Goal: Task Accomplishment & Management: Use online tool/utility

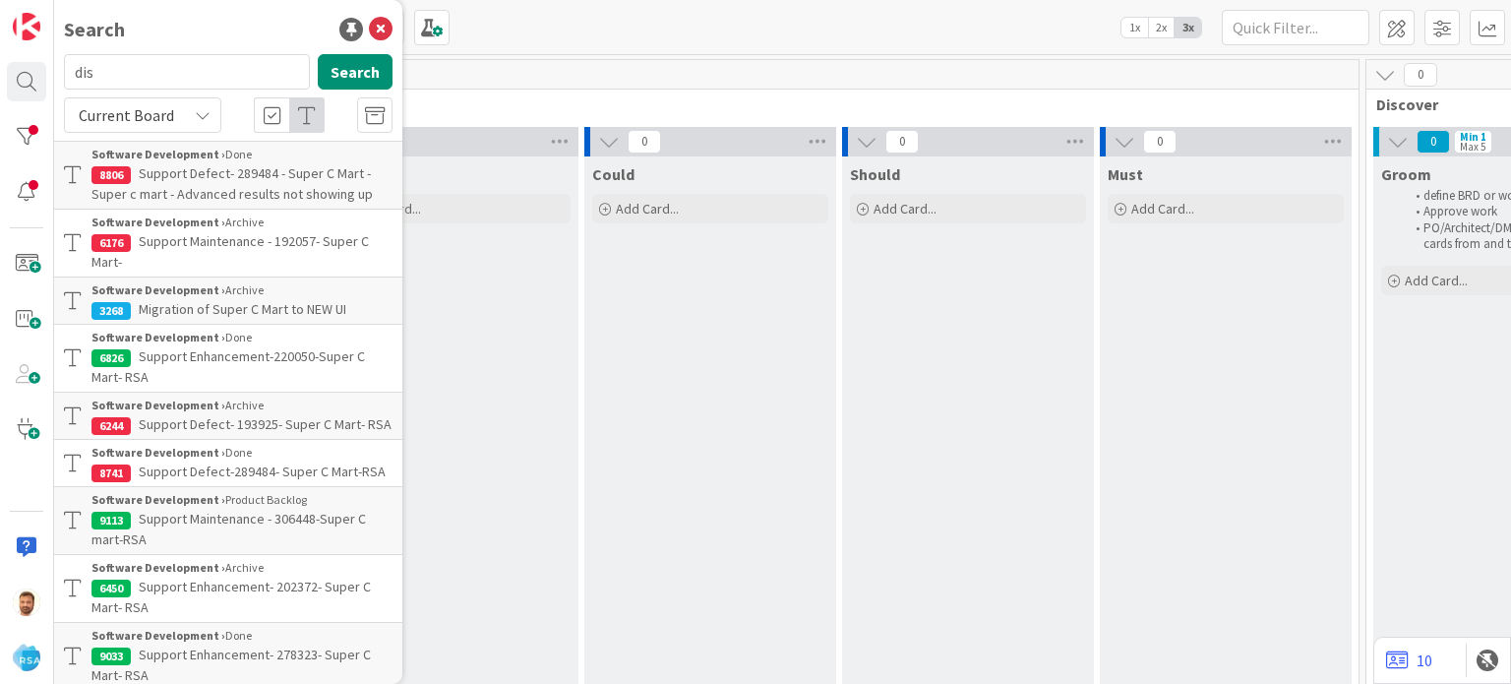
scroll to position [0, 1444]
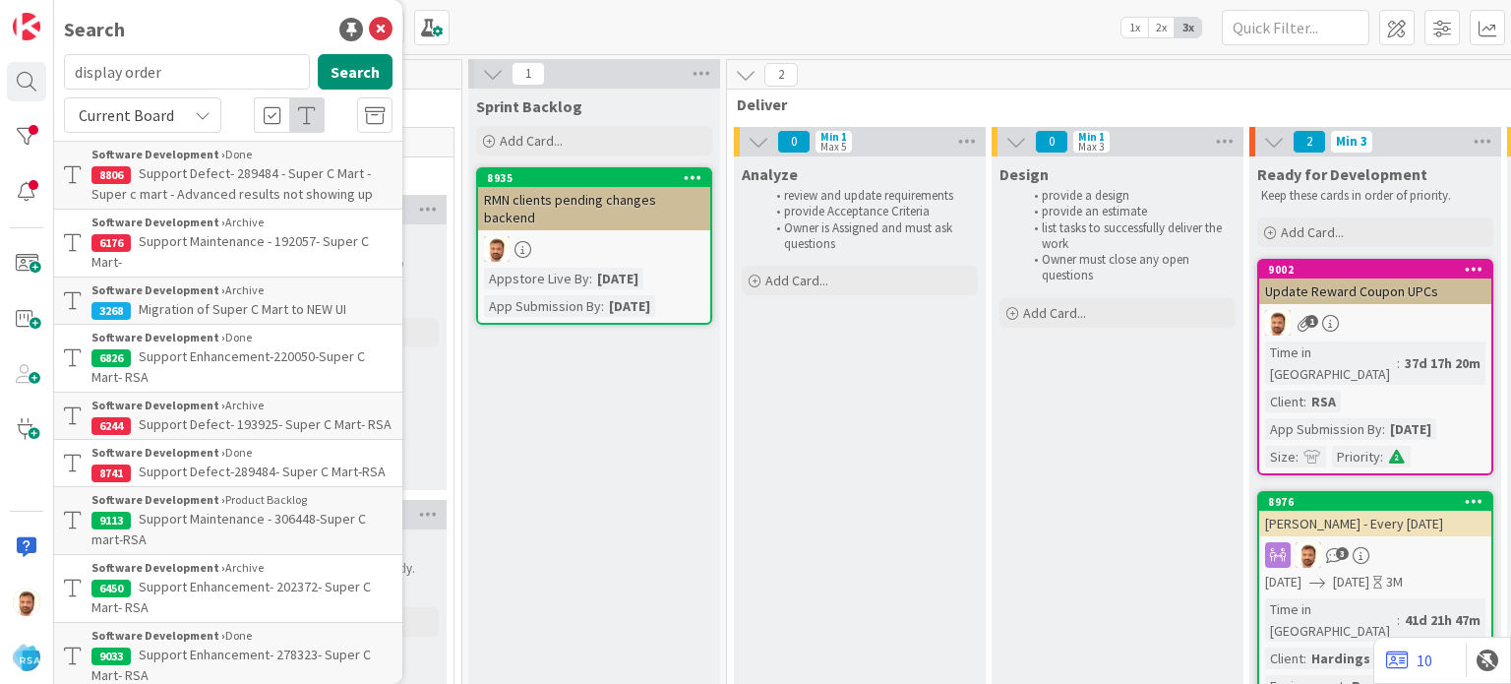
type input "display order"
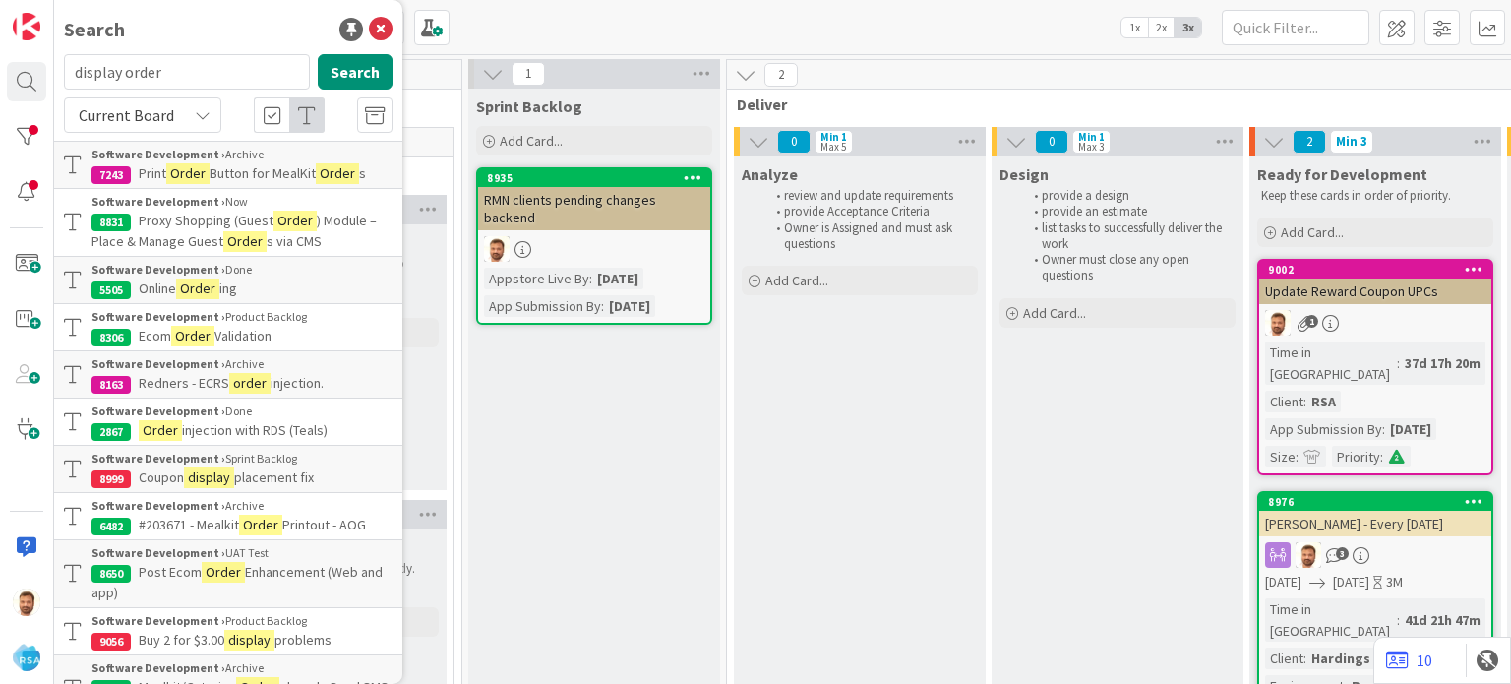
click at [283, 468] on span "placement fix" at bounding box center [274, 477] width 80 height 18
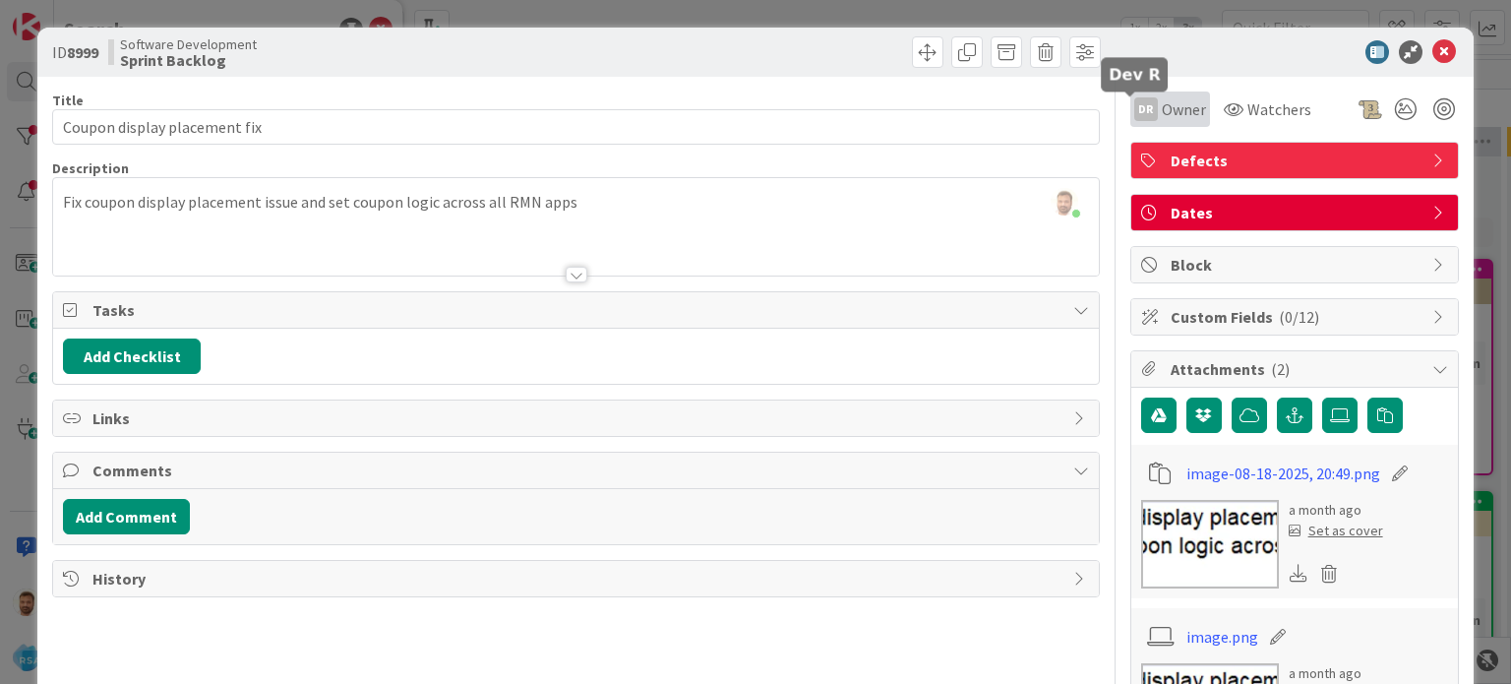
click at [1140, 113] on div "DR" at bounding box center [1147, 109] width 24 height 24
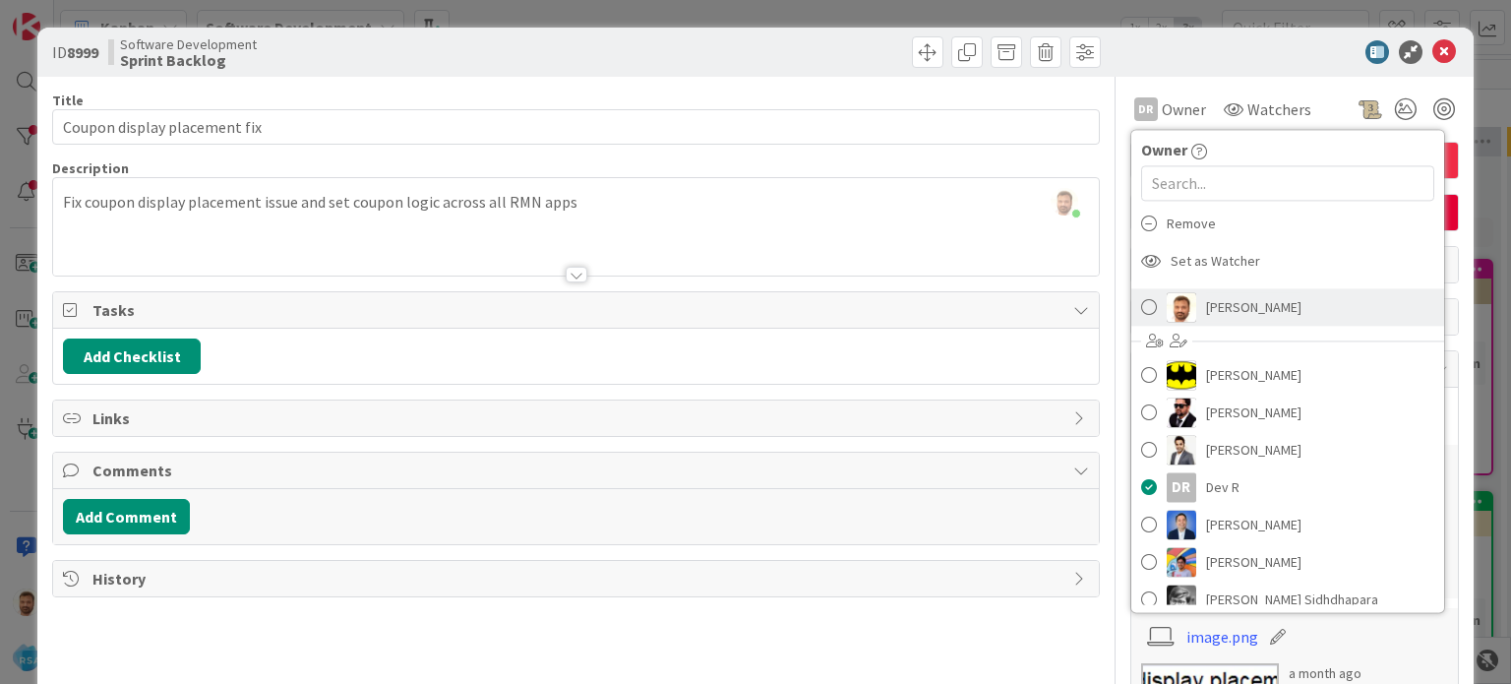
scroll to position [20, 0]
click at [1132, 309] on link "[PERSON_NAME]" at bounding box center [1288, 308] width 313 height 37
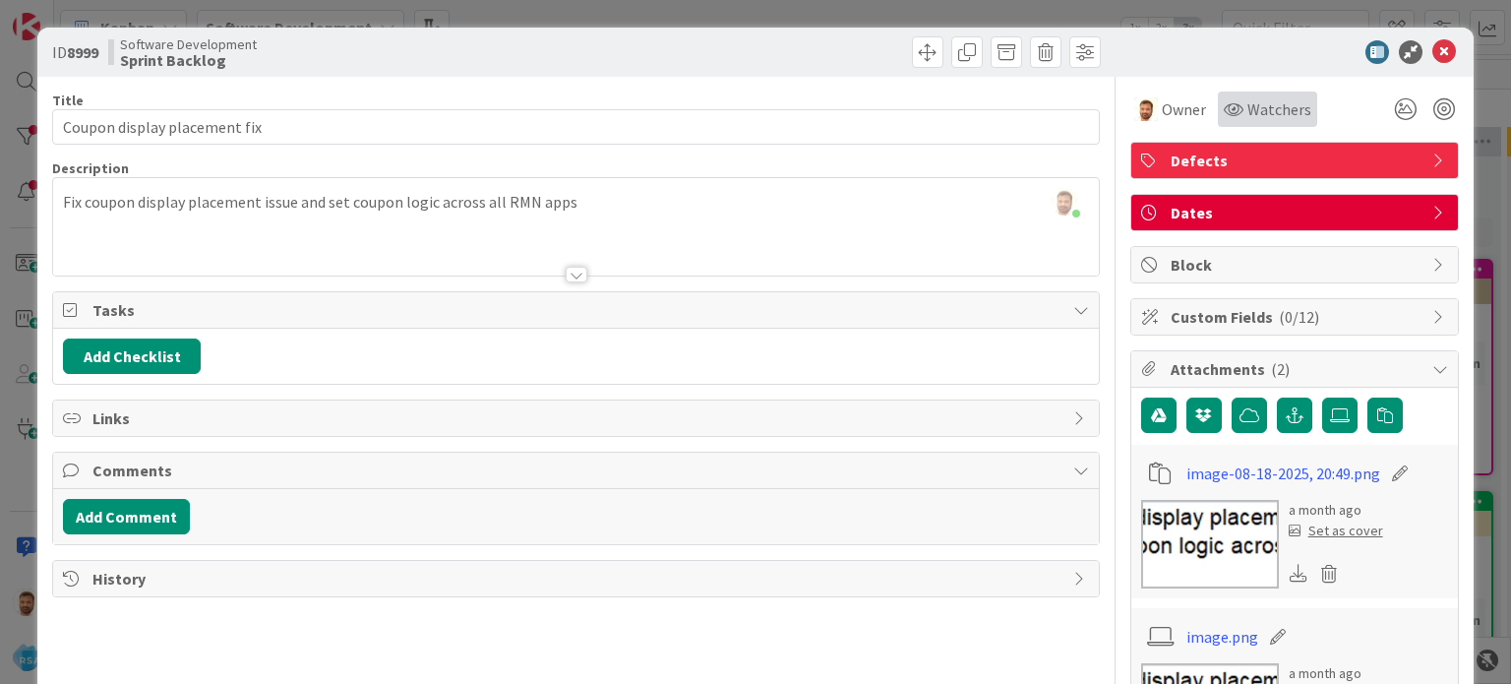
click at [1248, 112] on span "Watchers" at bounding box center [1280, 109] width 64 height 24
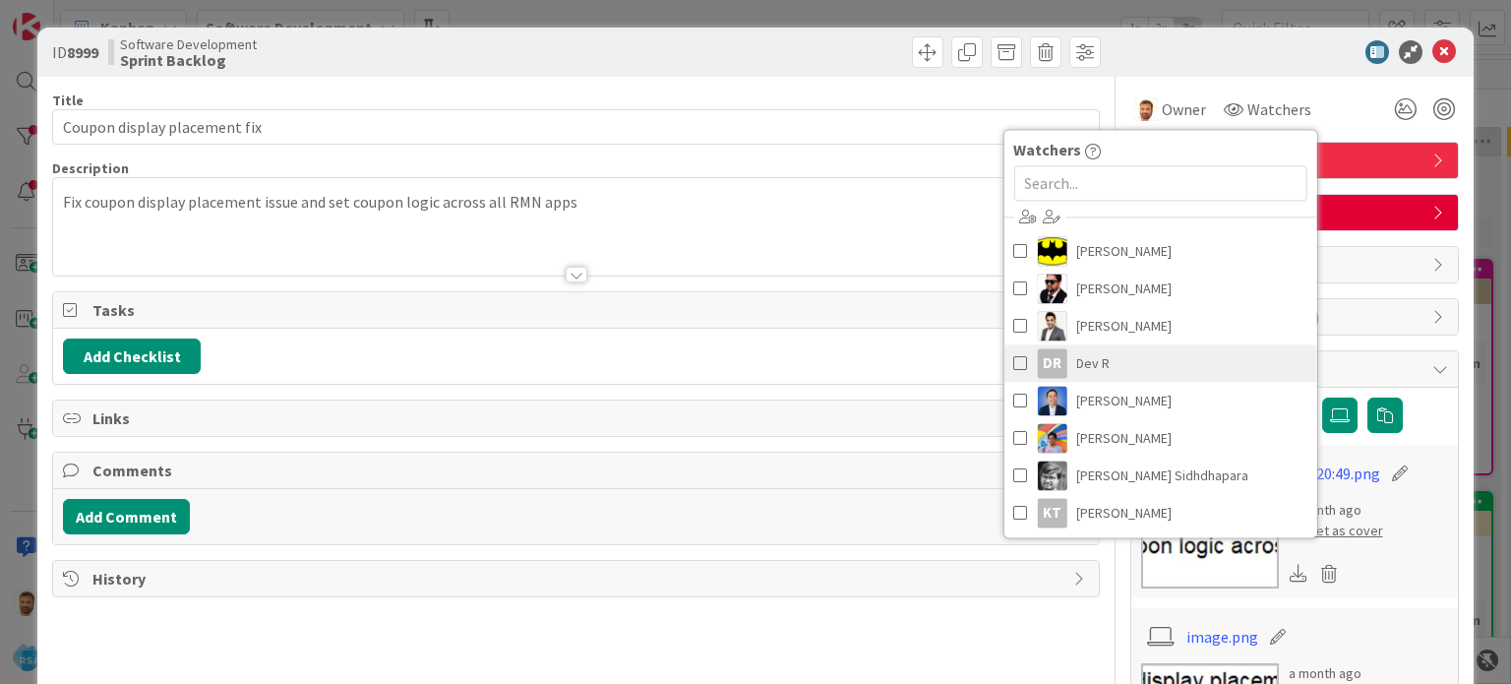
scroll to position [2, 0]
click at [1118, 354] on link "DR [PERSON_NAME]" at bounding box center [1160, 363] width 313 height 37
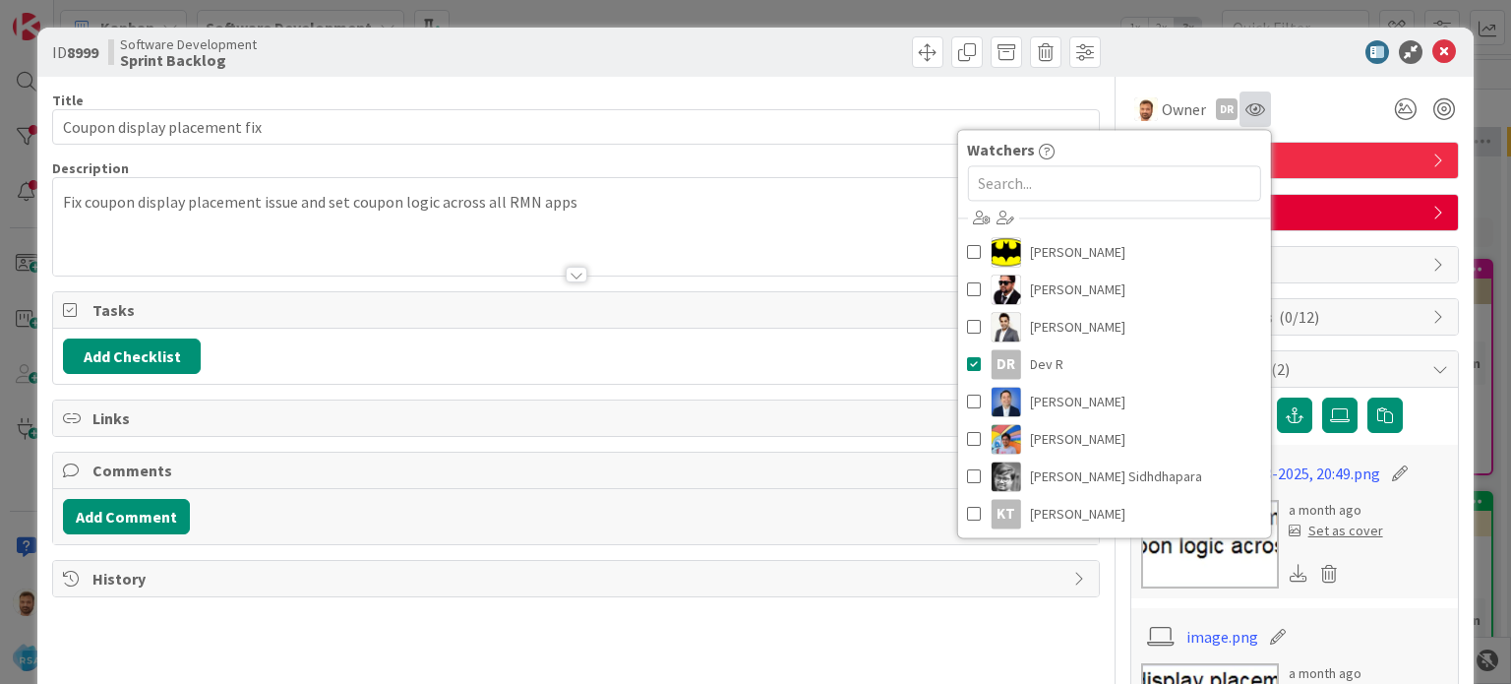
click at [1240, 118] on div at bounding box center [1255, 109] width 31 height 35
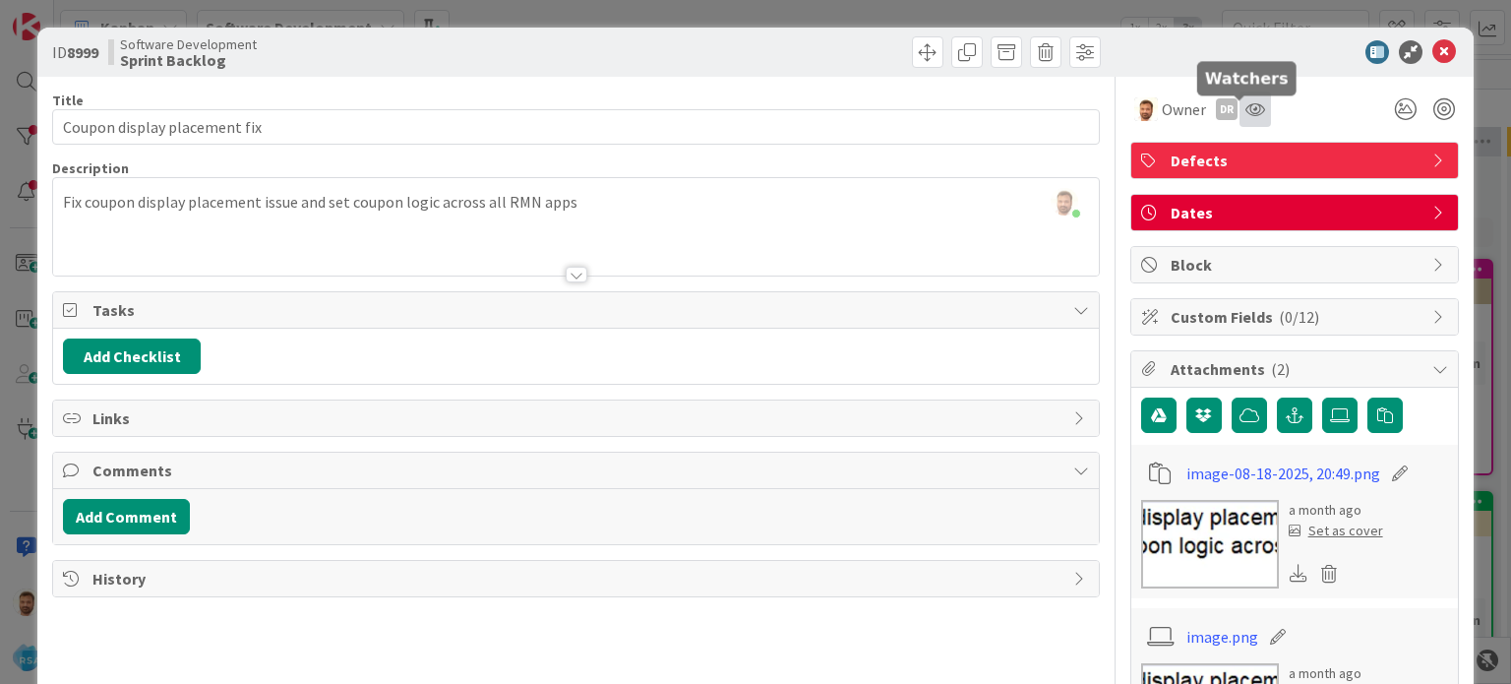
click at [1246, 107] on icon at bounding box center [1256, 109] width 20 height 16
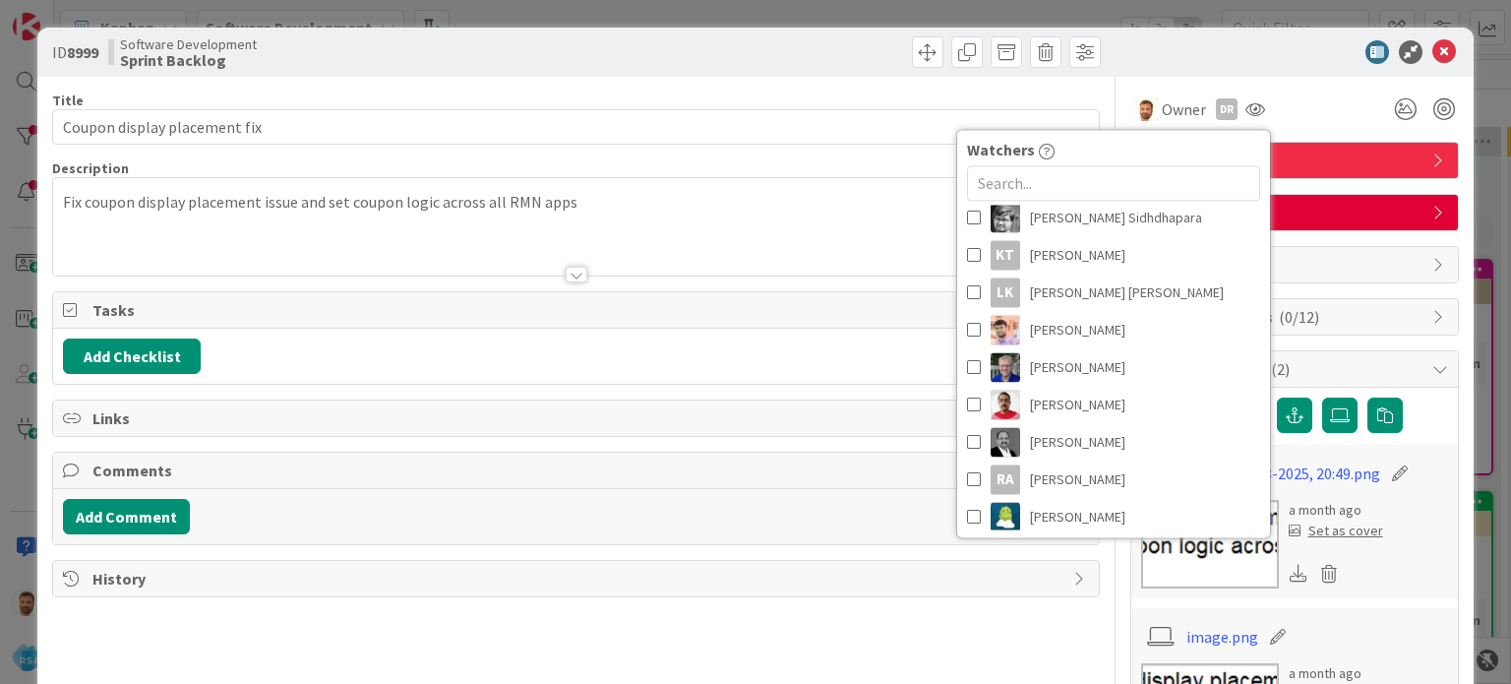
scroll to position [264, 0]
click at [1114, 318] on span "[PERSON_NAME]" at bounding box center [1077, 327] width 95 height 30
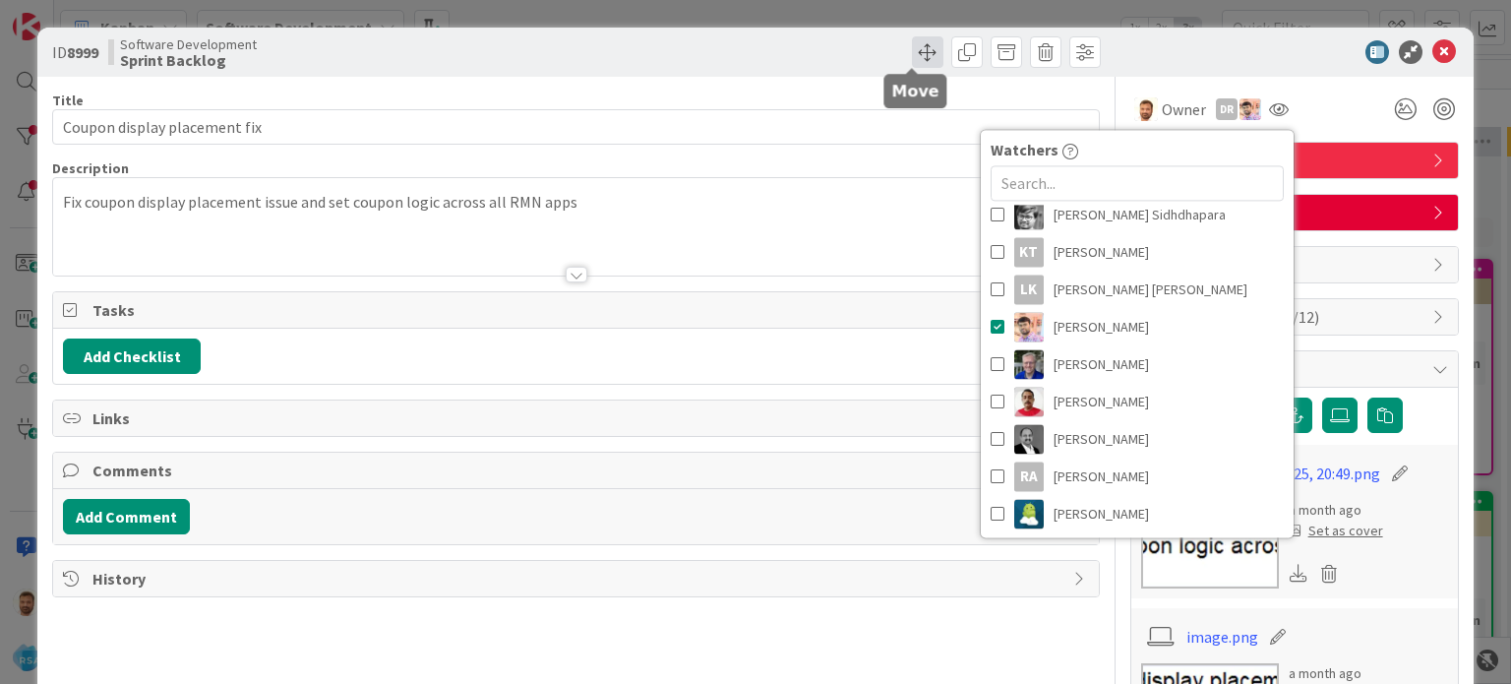
click at [912, 50] on span at bounding box center [927, 51] width 31 height 31
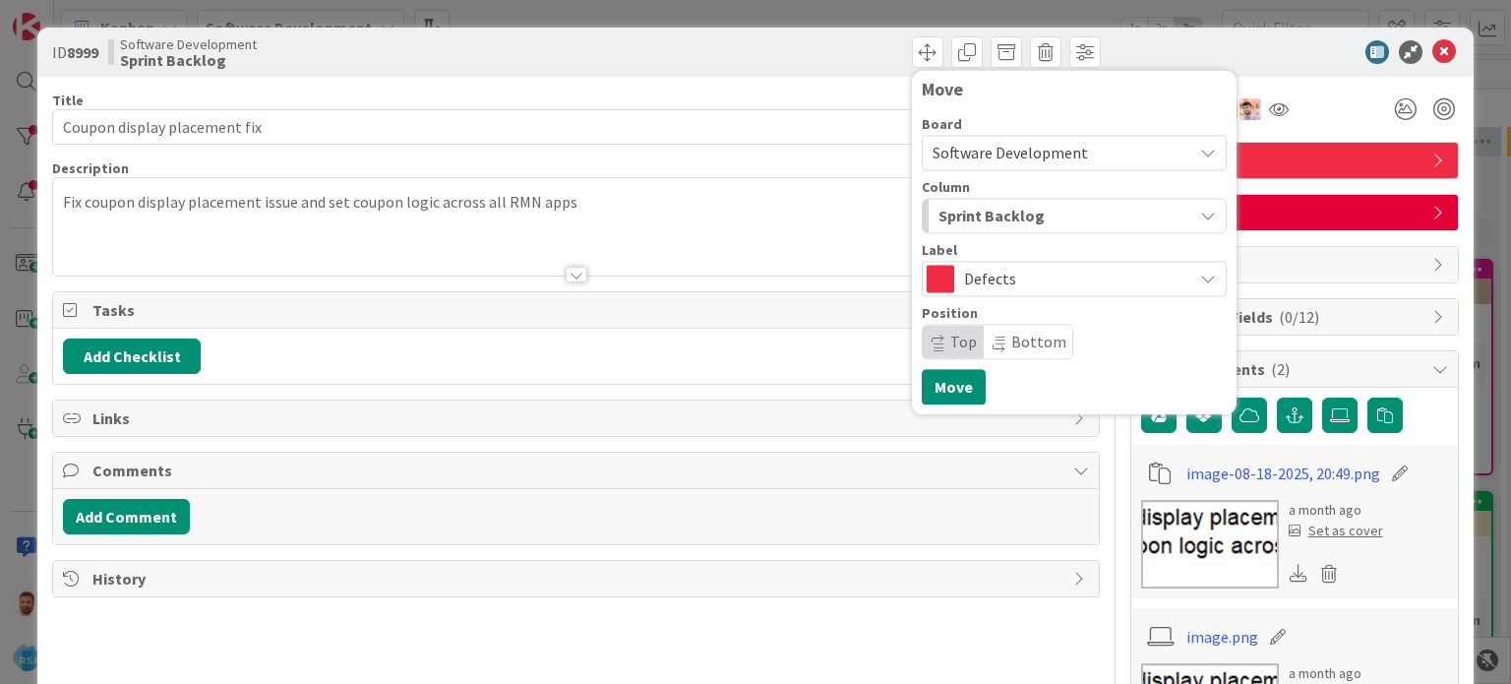
click at [976, 215] on span "Sprint Backlog" at bounding box center [992, 216] width 106 height 26
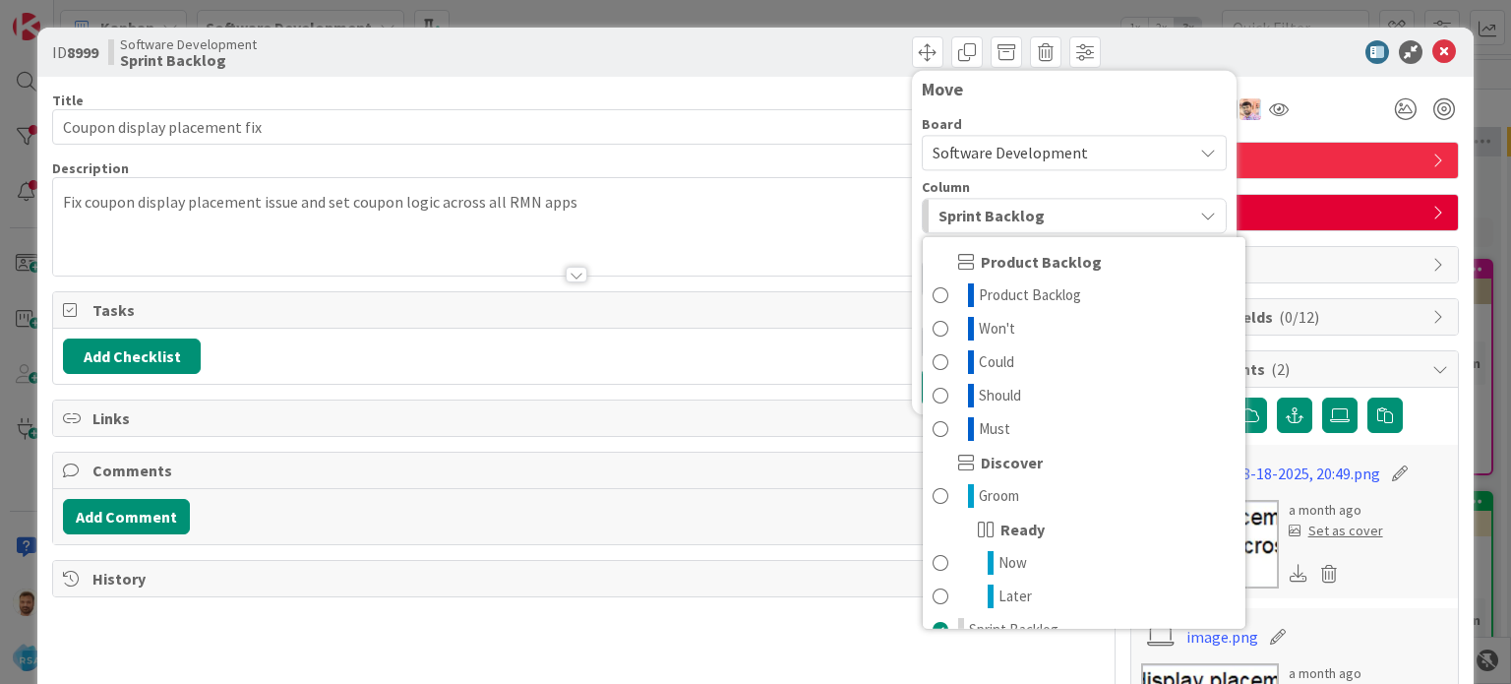
click at [1018, 216] on span "Sprint Backlog" at bounding box center [992, 216] width 106 height 26
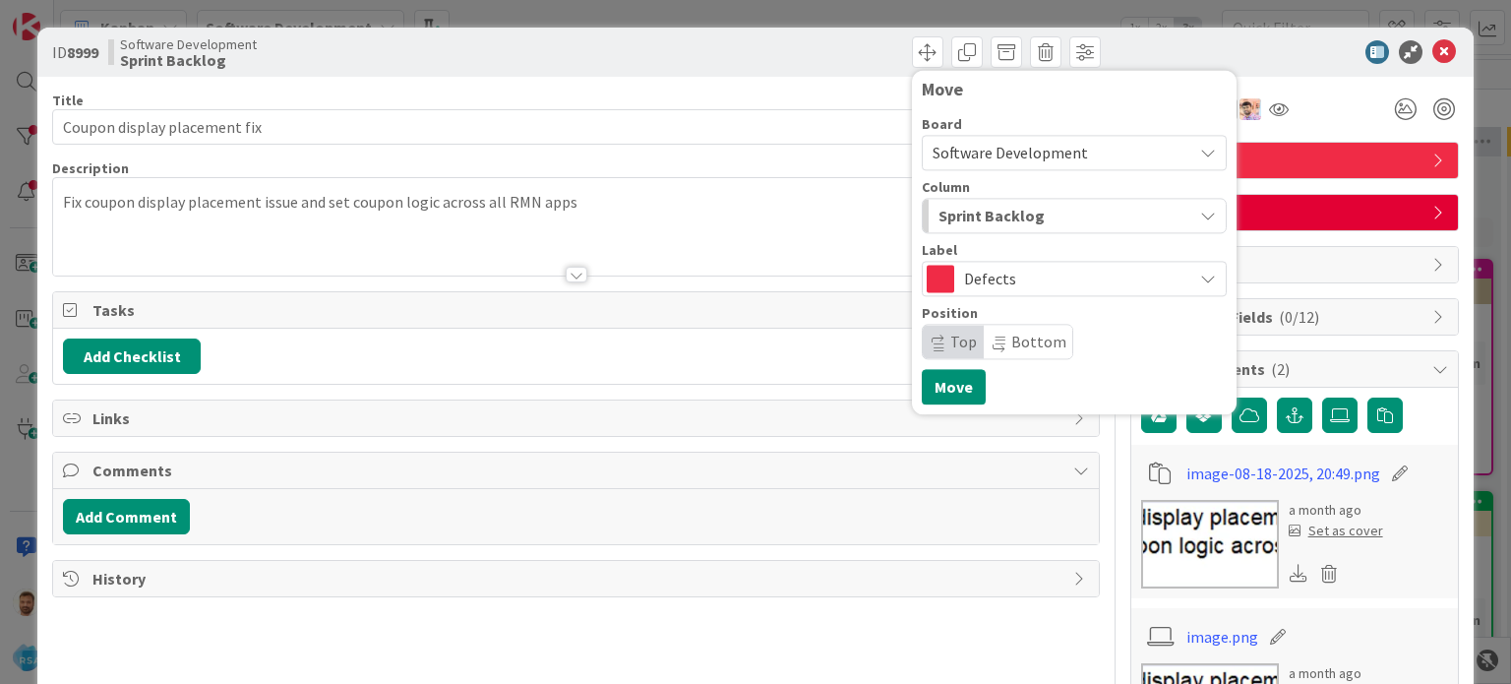
click at [1018, 216] on span "Sprint Backlog" at bounding box center [992, 216] width 106 height 26
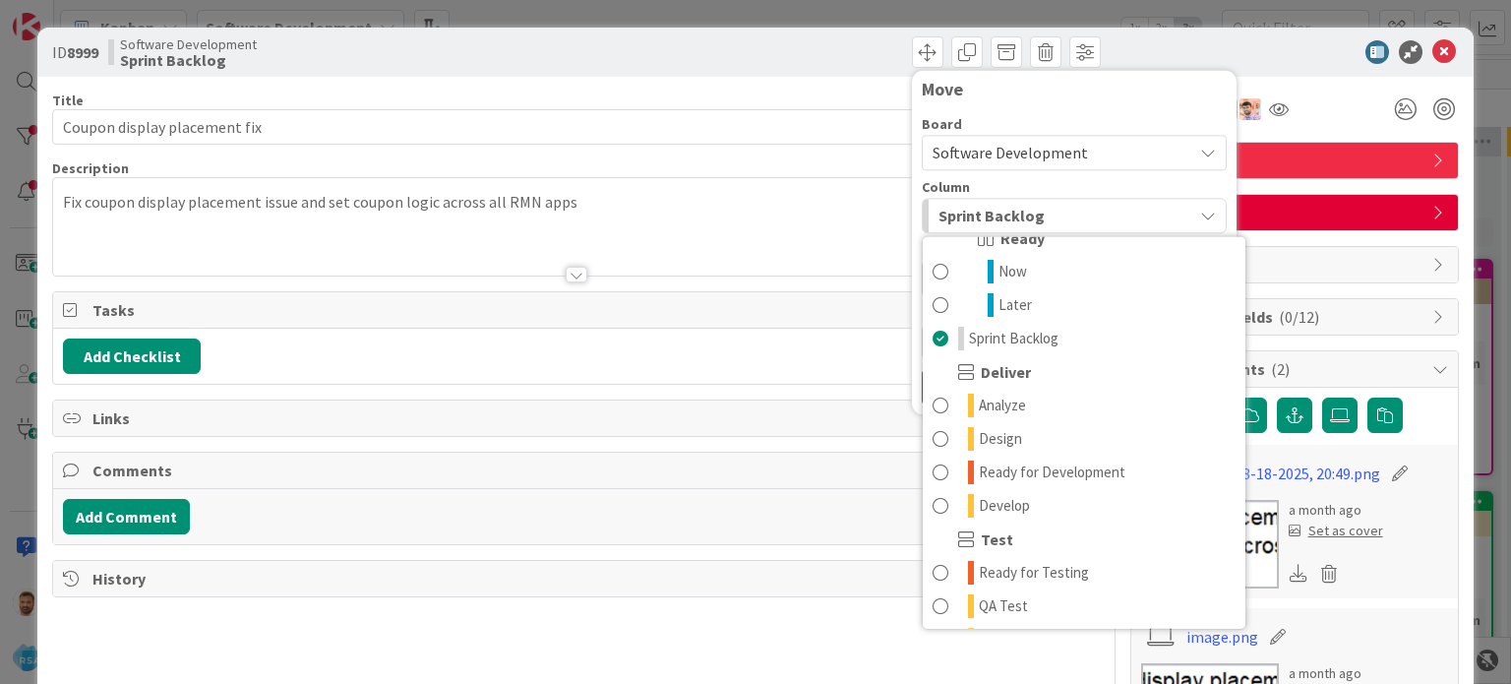
scroll to position [364, 0]
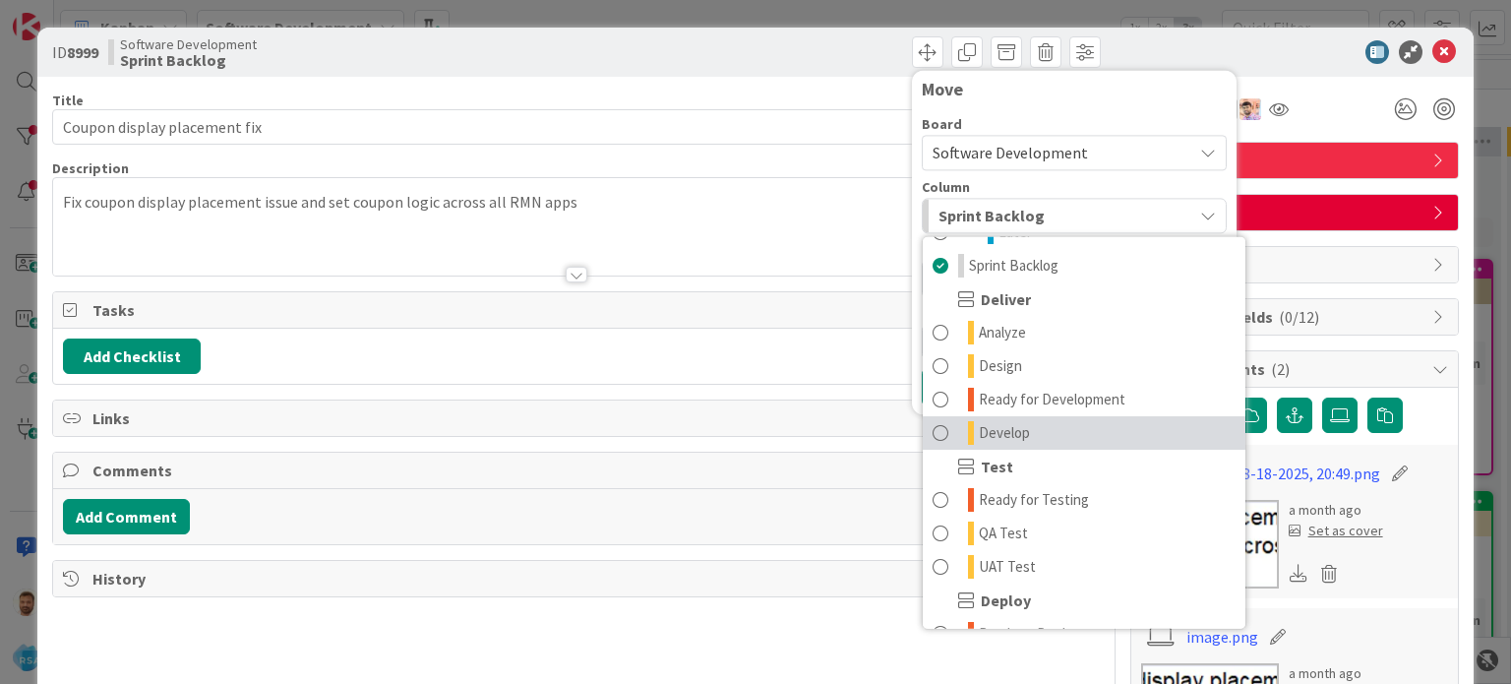
click at [992, 429] on span "Develop" at bounding box center [1004, 433] width 51 height 24
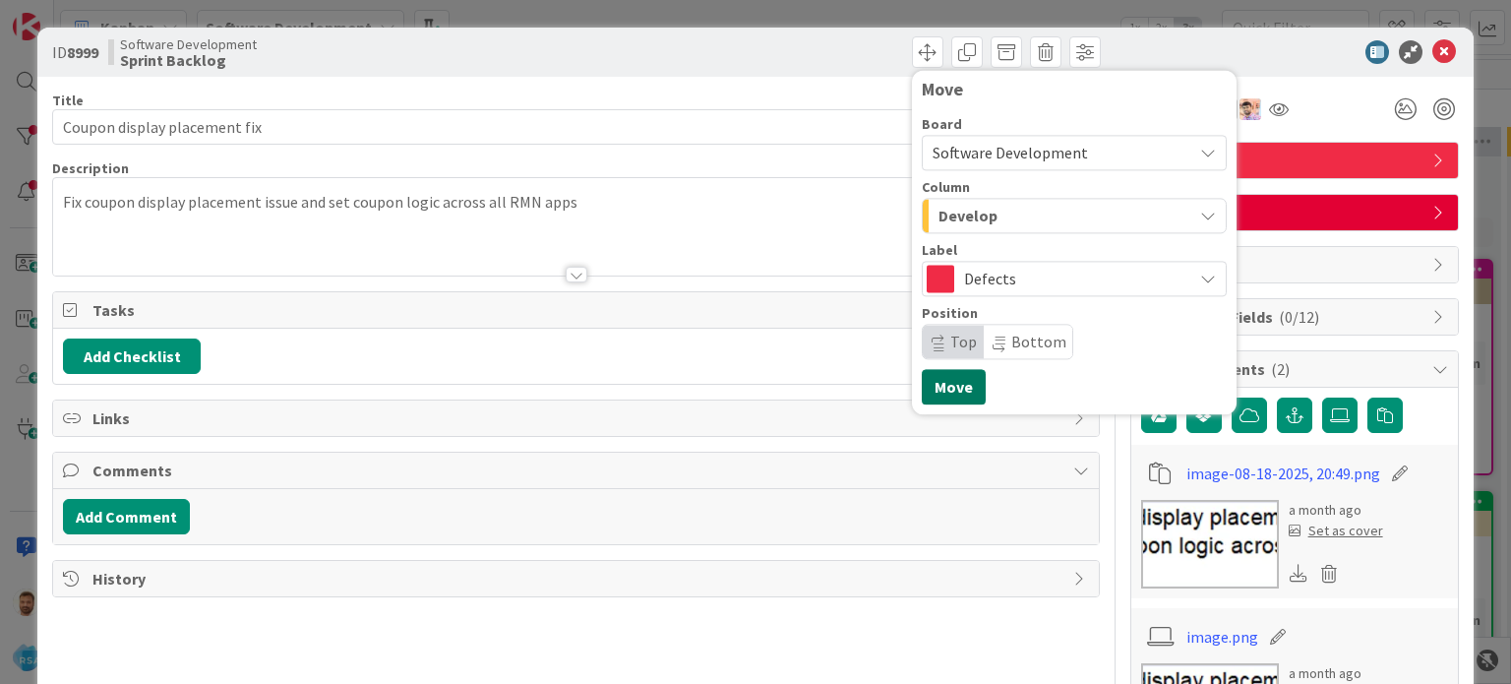
click at [949, 394] on button "Move" at bounding box center [954, 386] width 64 height 35
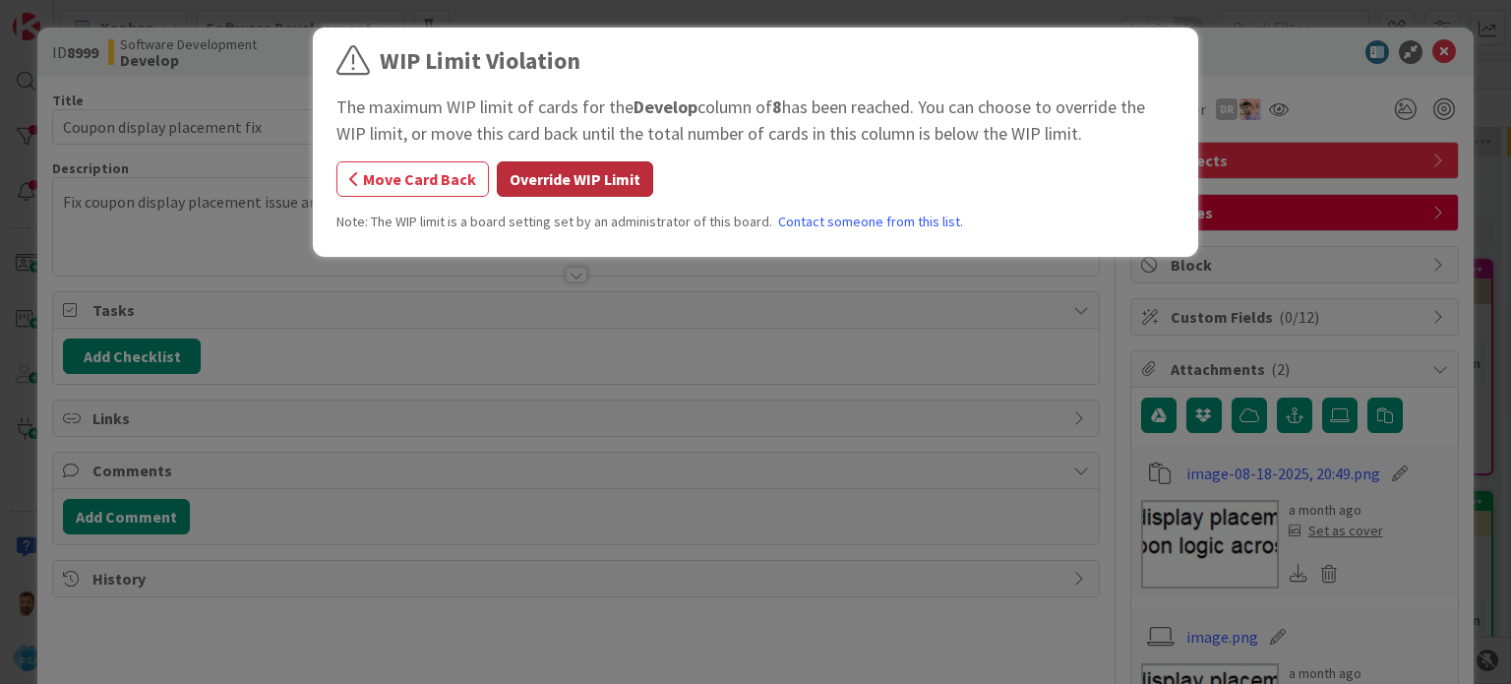
click at [614, 169] on button "Override WIP Limit" at bounding box center [575, 178] width 156 height 35
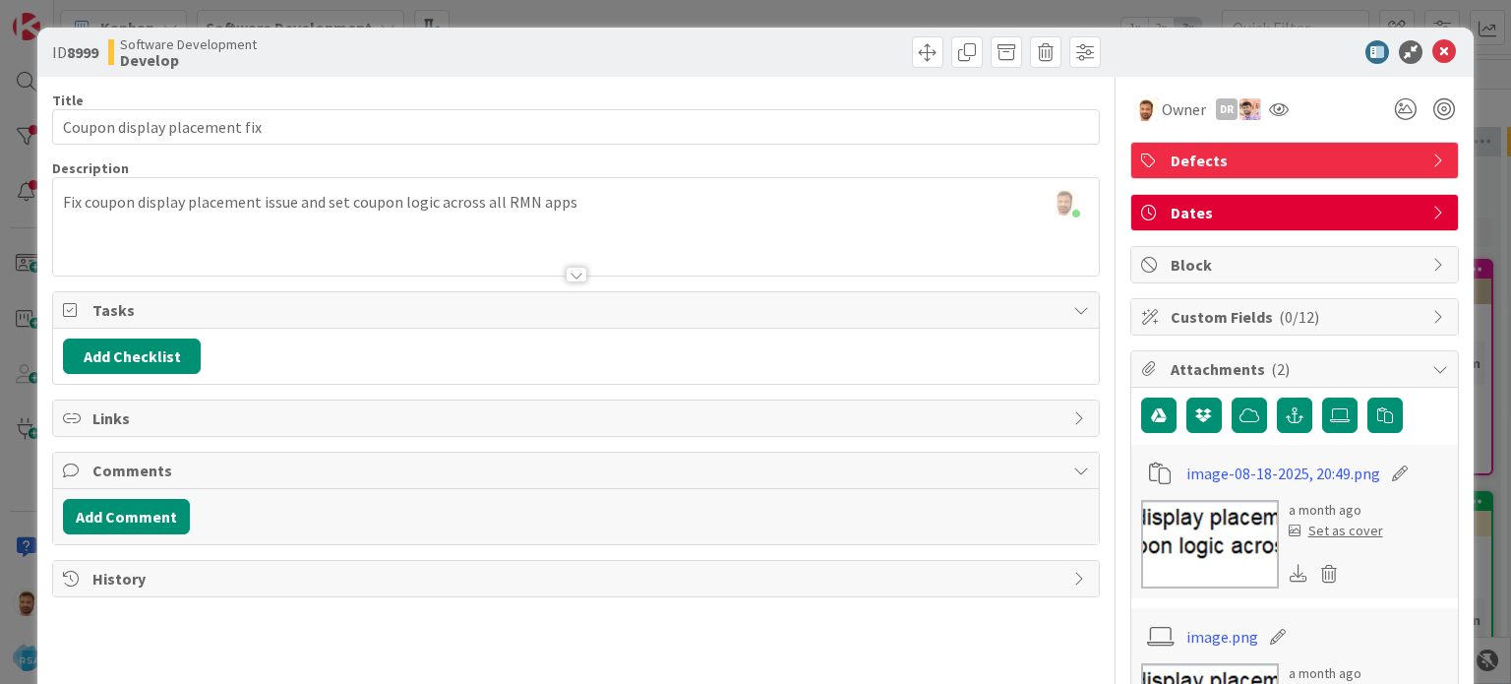
click at [1433, 49] on icon at bounding box center [1445, 52] width 24 height 24
